Goal: Task Accomplishment & Management: Manage account settings

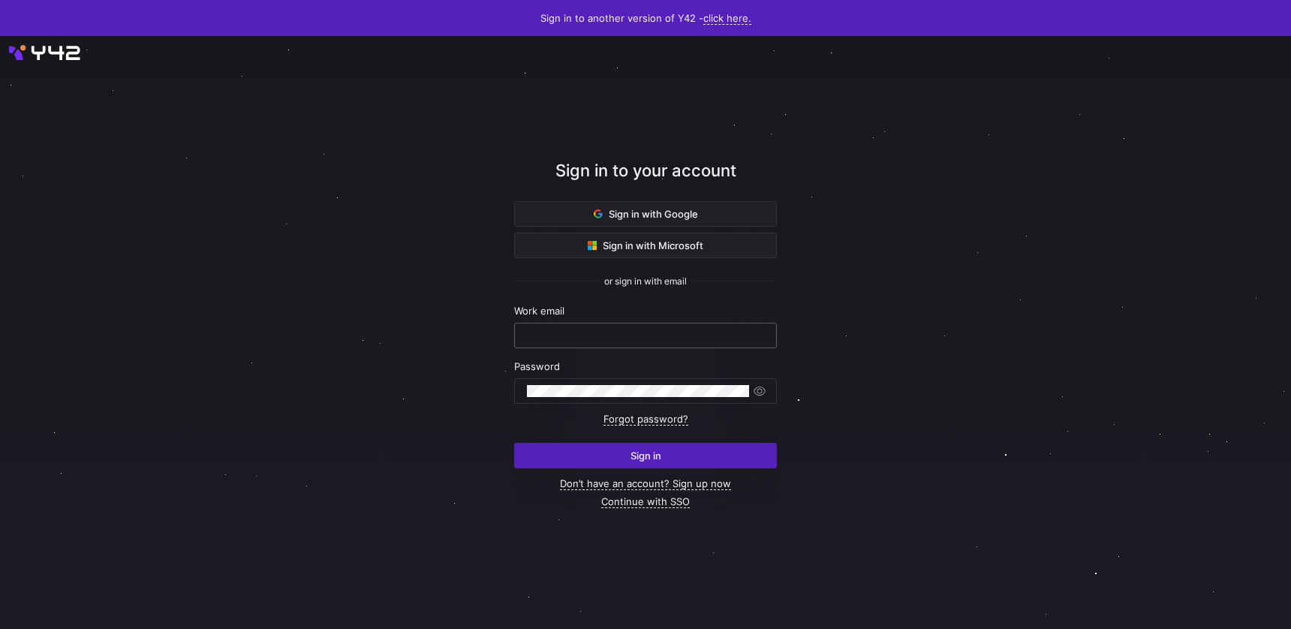
click at [634, 336] on input "text" at bounding box center [645, 336] width 237 height 12
type input "[EMAIL_ADDRESS][PERSON_NAME][DOMAIN_NAME]"
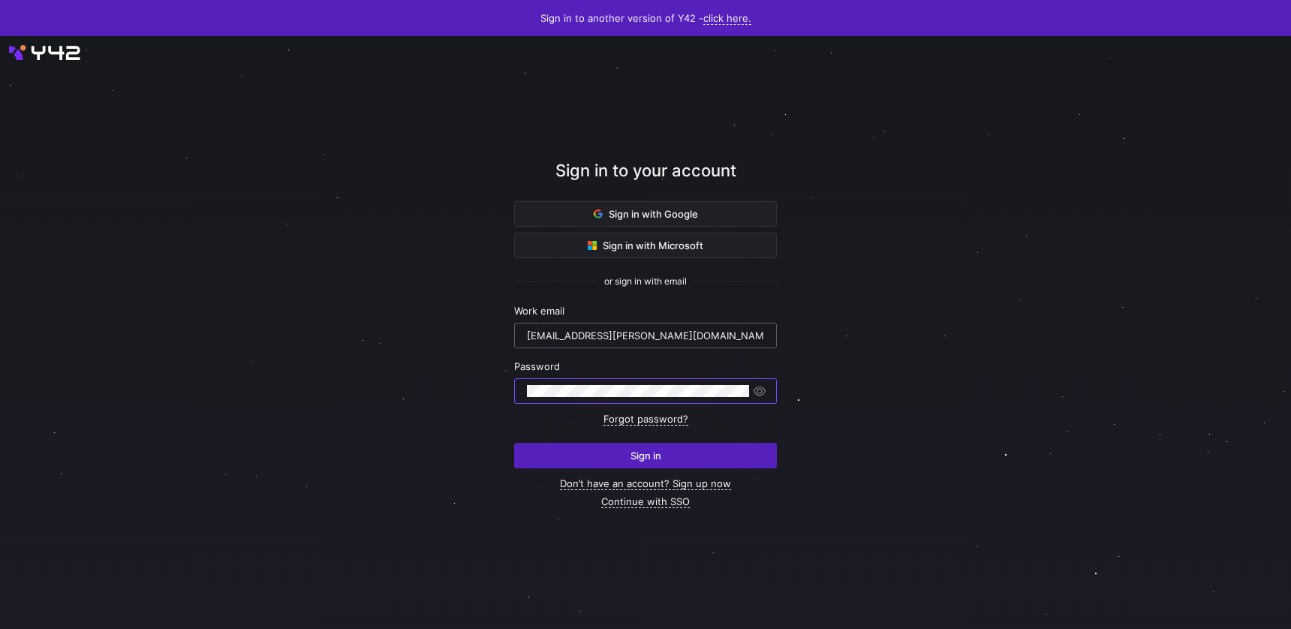
click at [514, 443] on button "Sign in" at bounding box center [645, 456] width 263 height 26
click at [660, 421] on link "Forgot password?" at bounding box center [646, 419] width 85 height 13
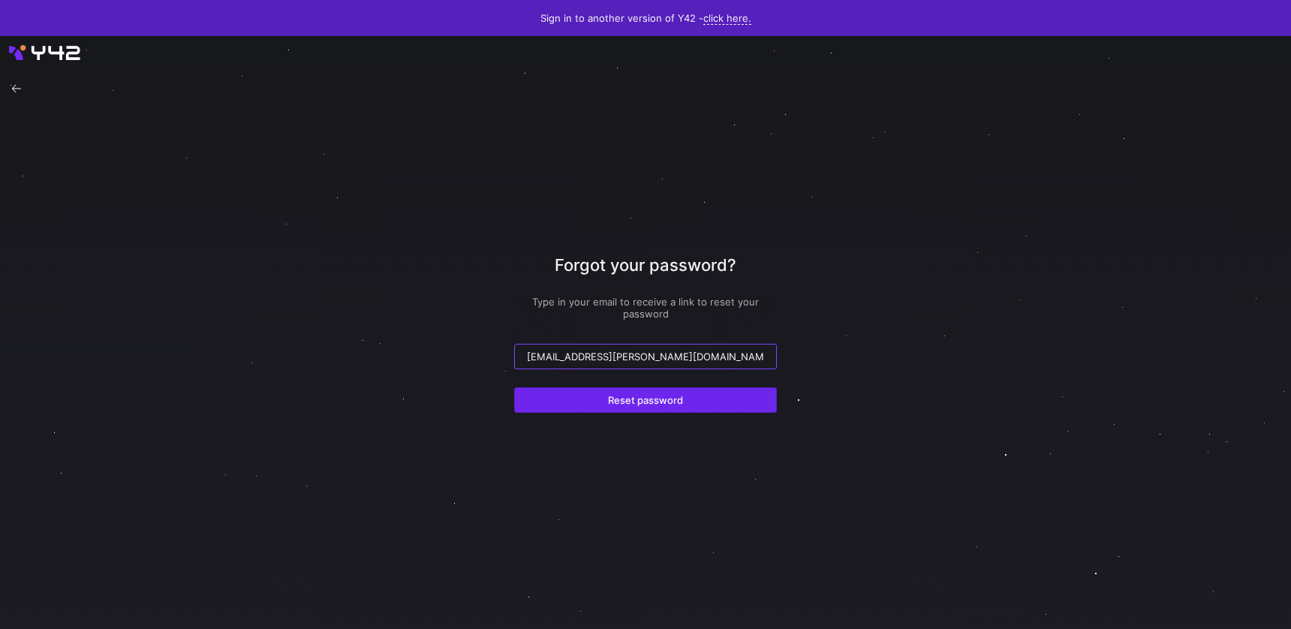
type input "elif.knapton@cambridge.org"
click at [685, 405] on span "submit" at bounding box center [645, 400] width 261 height 24
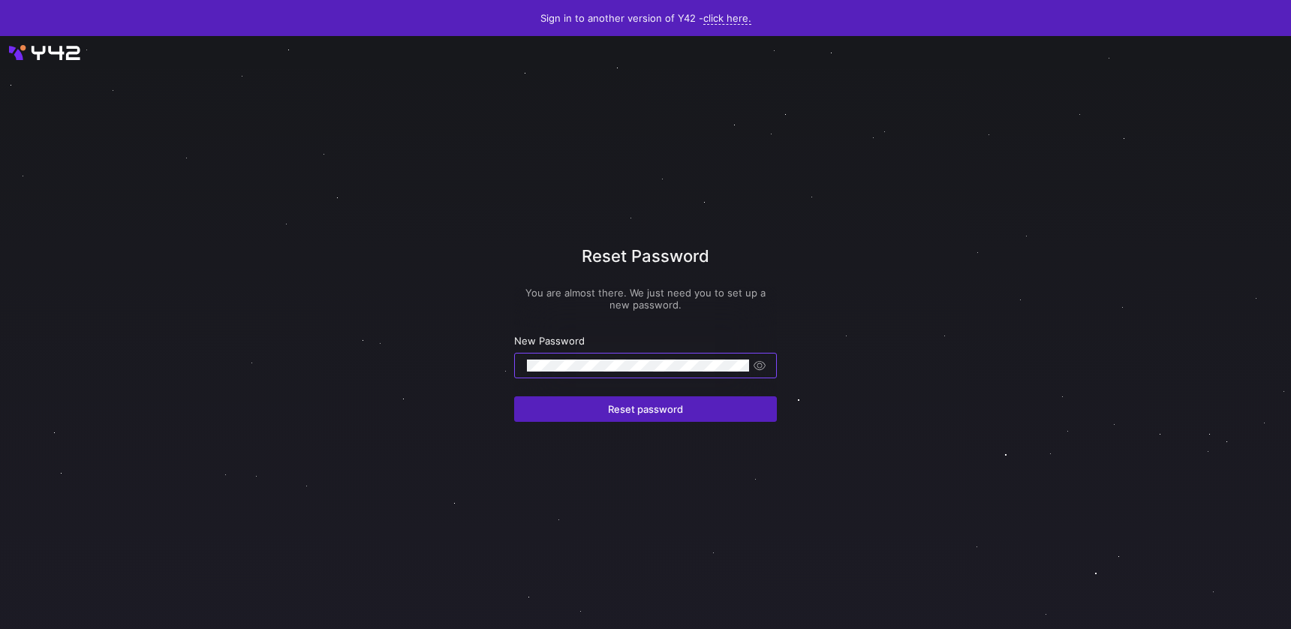
click at [679, 393] on y42-button "Reset password" at bounding box center [645, 400] width 263 height 44
click at [678, 410] on span "Reset password" at bounding box center [645, 409] width 75 height 12
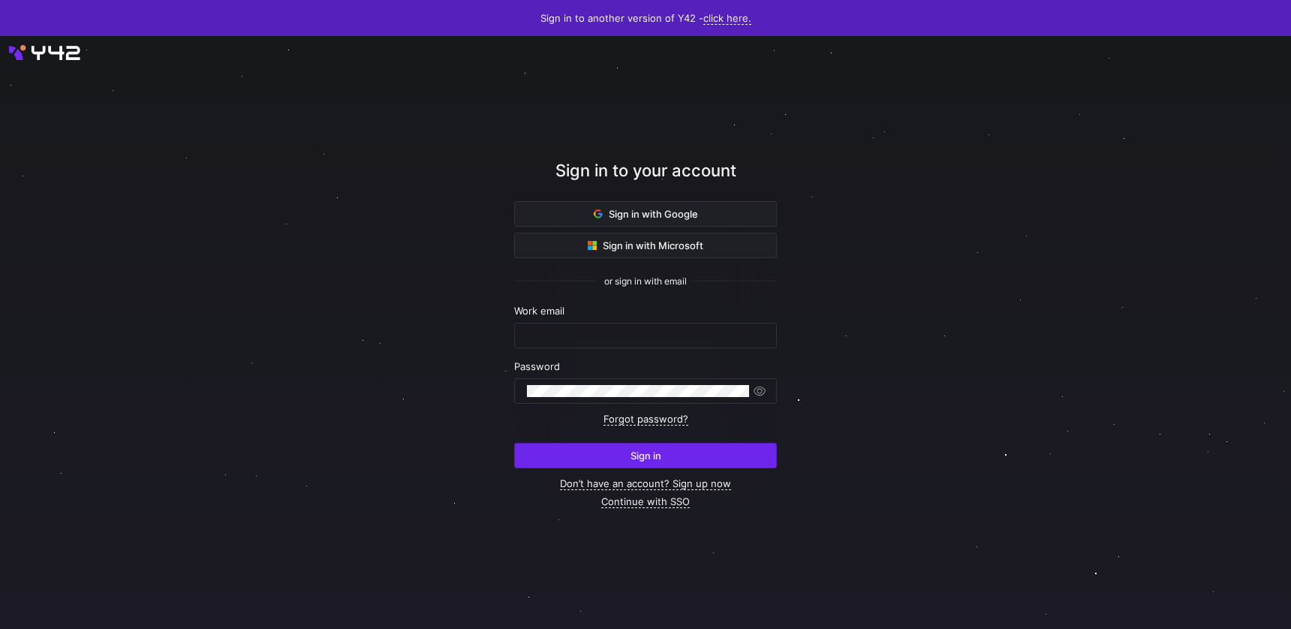
click at [650, 450] on span "Sign in" at bounding box center [646, 456] width 31 height 12
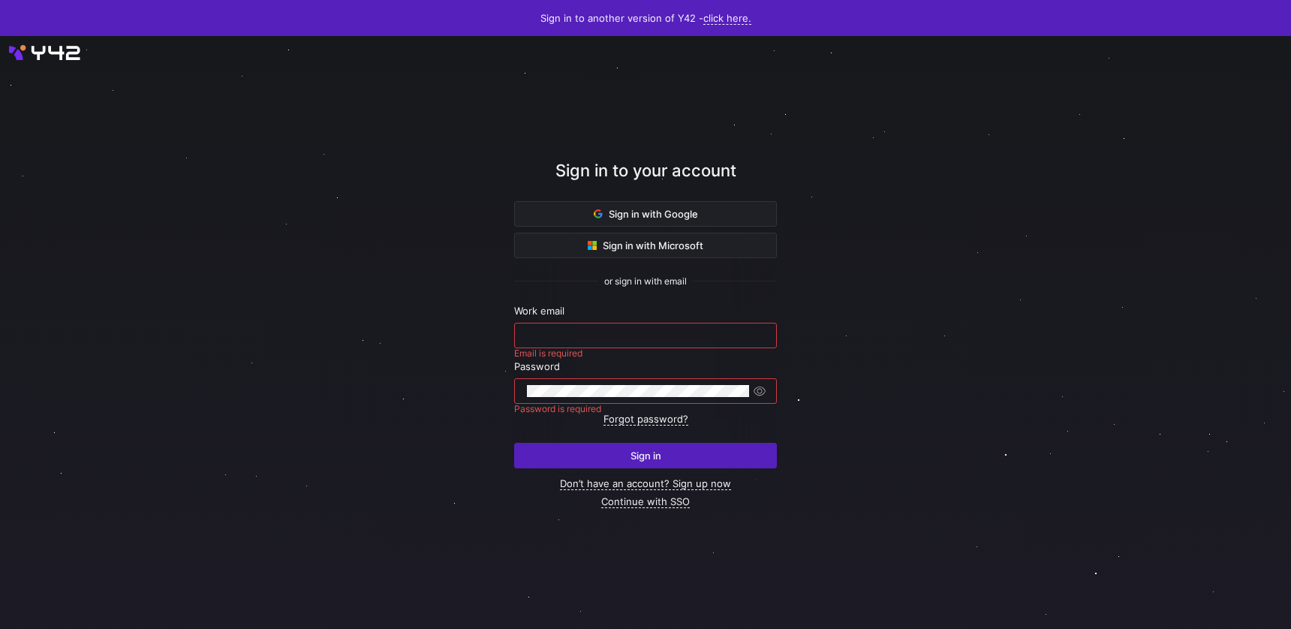
click at [597, 331] on input "text" at bounding box center [645, 336] width 237 height 12
type input "elif.knapton@cambridge.org"
click at [514, 443] on button "Sign in" at bounding box center [645, 456] width 263 height 26
